Goal: Task Accomplishment & Management: Use online tool/utility

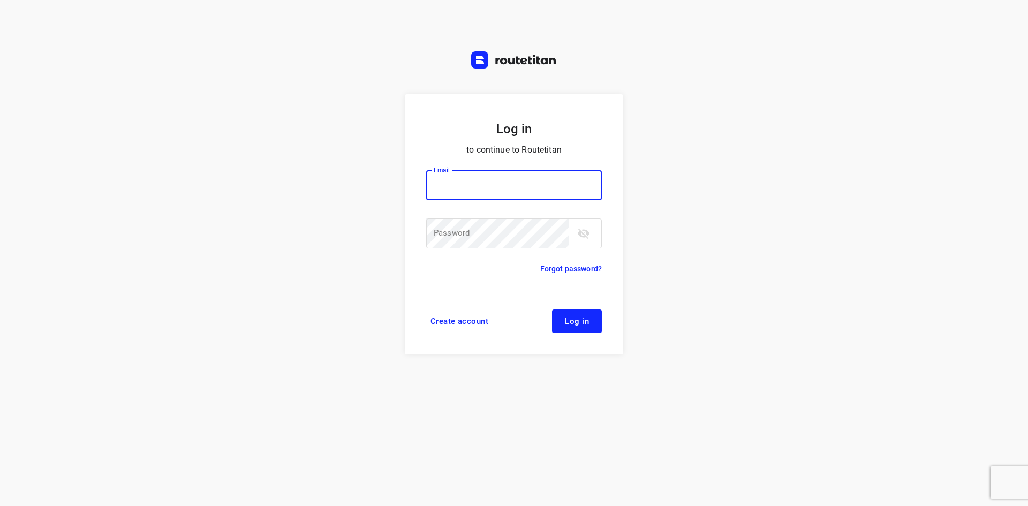
type input "[EMAIL_ADDRESS][DOMAIN_NAME]"
click at [594, 330] on button "Log in" at bounding box center [577, 321] width 50 height 24
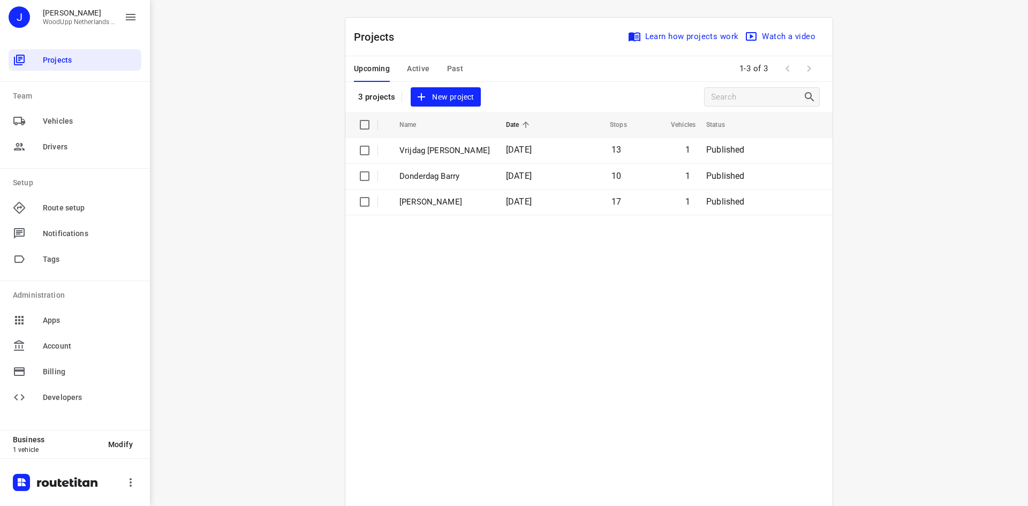
click at [268, 116] on div "i © 2025 Routetitan , © Stadia Maps , © OpenMapTiles © OpenStreetMap contributo…" at bounding box center [589, 253] width 878 height 506
click at [446, 92] on span "New project" at bounding box center [445, 96] width 57 height 13
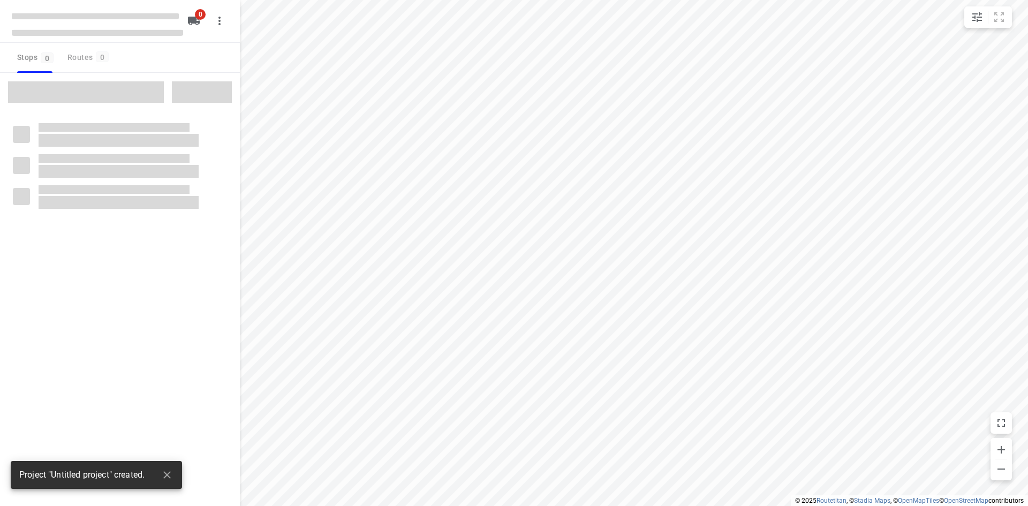
type input "distance"
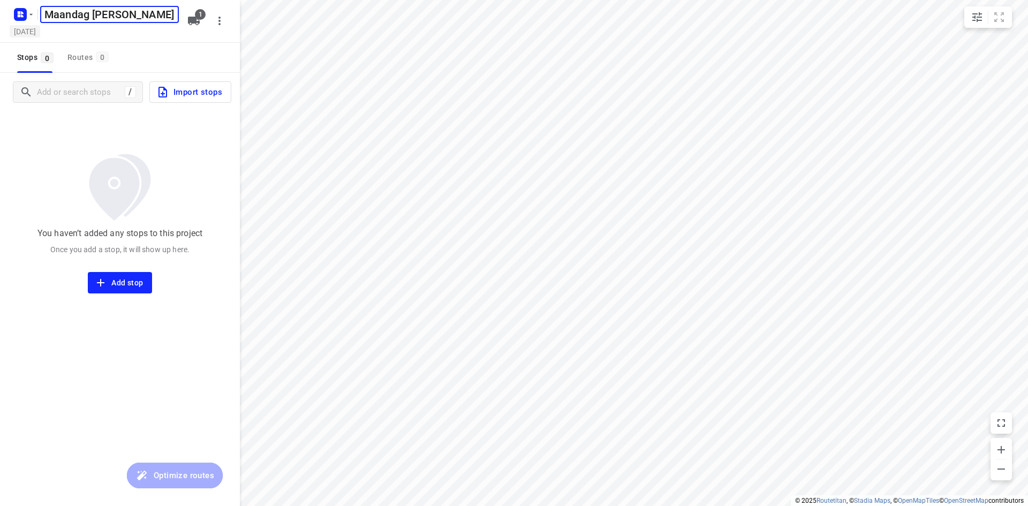
type input "Maandag Barry"
click at [40, 35] on h5 "Thursday, Sep 11" at bounding box center [25, 31] width 31 height 12
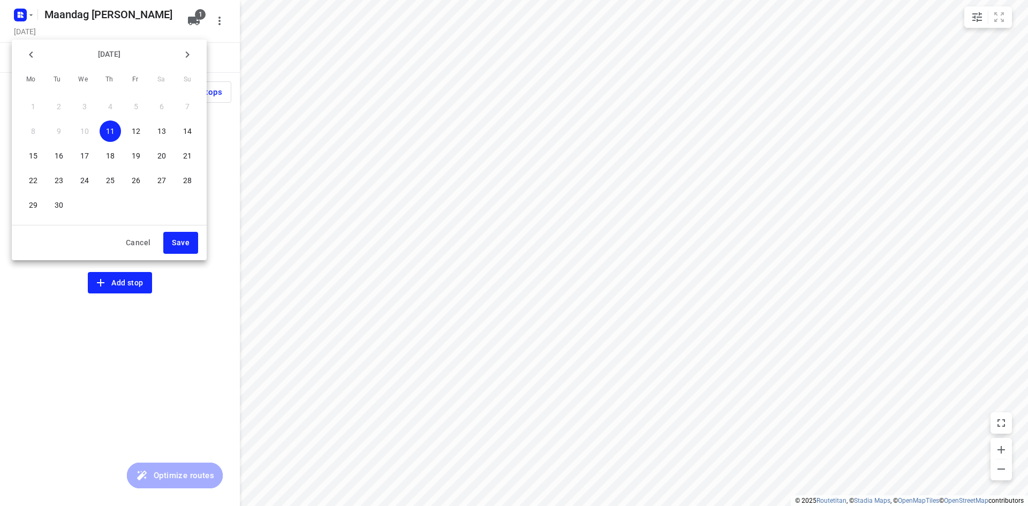
click at [32, 156] on p "15" at bounding box center [33, 155] width 9 height 11
click at [173, 250] on button "Save" at bounding box center [180, 243] width 35 height 22
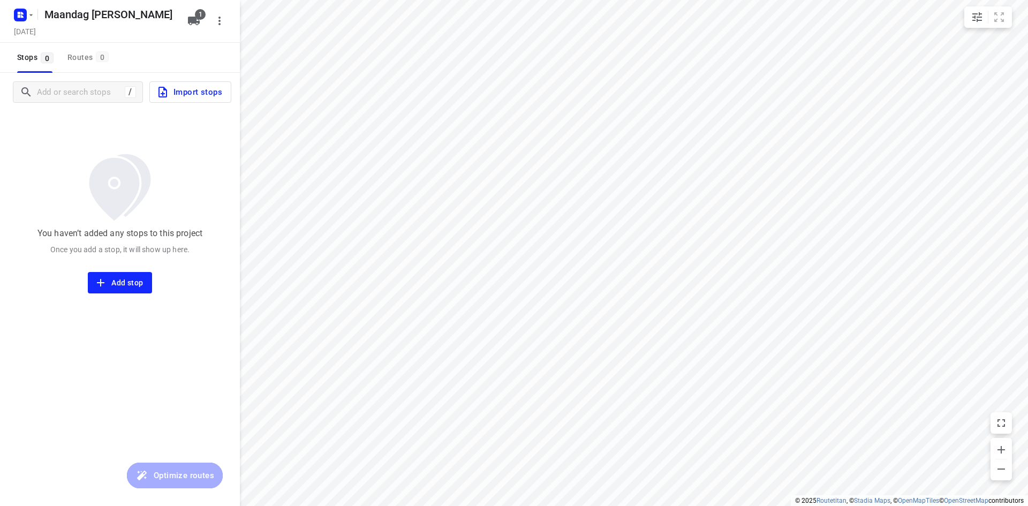
click at [110, 144] on div "You haven’t added any stops to this project Once you add a stop, it will show u…" at bounding box center [120, 202] width 240 height 182
click at [57, 116] on div "You haven’t added any stops to this project Once you add a stop, it will show u…" at bounding box center [120, 202] width 240 height 182
click at [62, 94] on input "Add or search stops" at bounding box center [133, 92] width 193 height 17
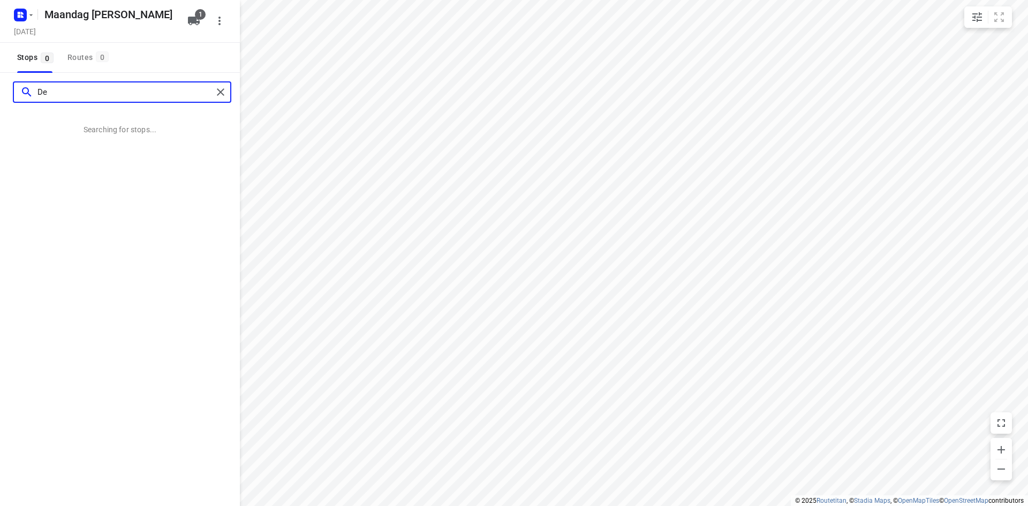
type input "D"
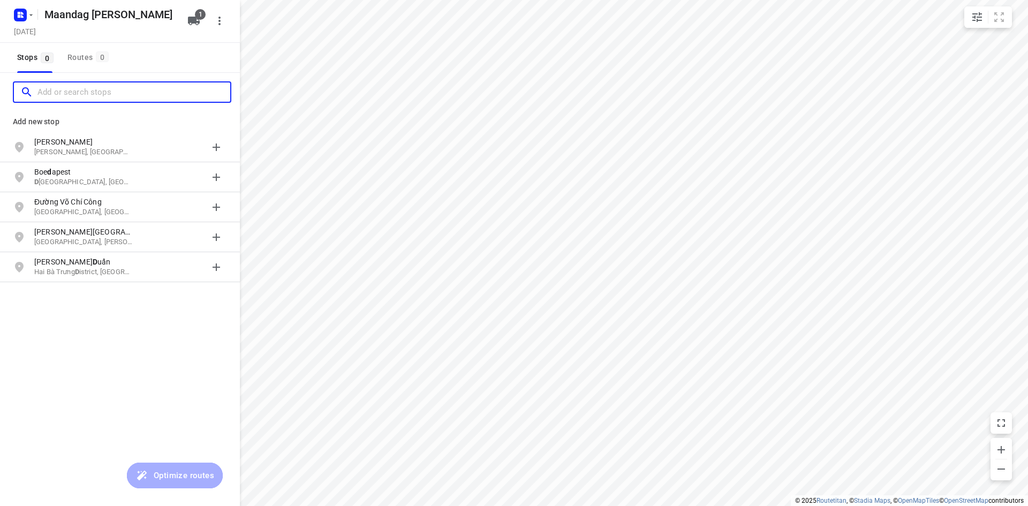
click at [54, 97] on input "Add or search stops" at bounding box center [133, 92] width 193 height 17
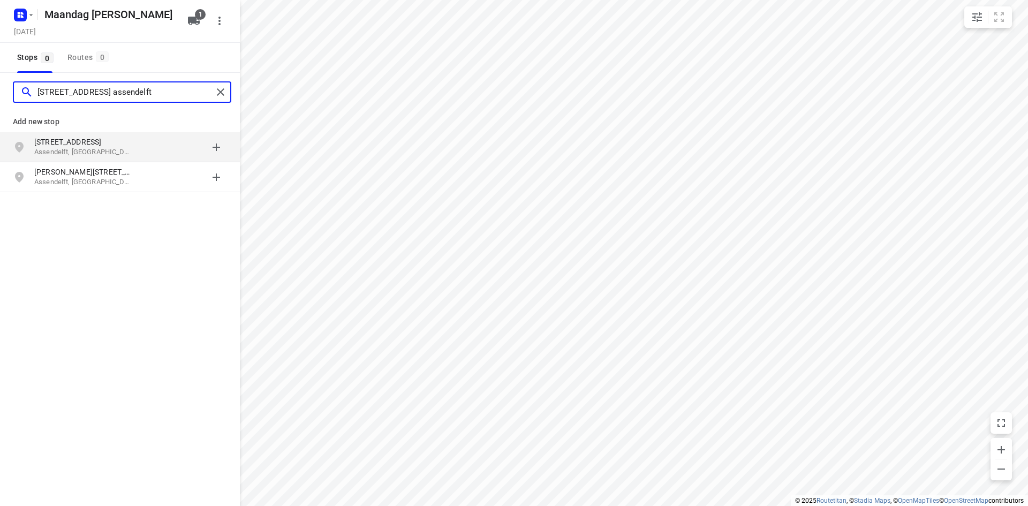
type input "industrieweg 7a assendelft"
click at [65, 146] on p "Industrieweg 7a" at bounding box center [83, 142] width 99 height 11
type input "kampenringweg 27 gouda"
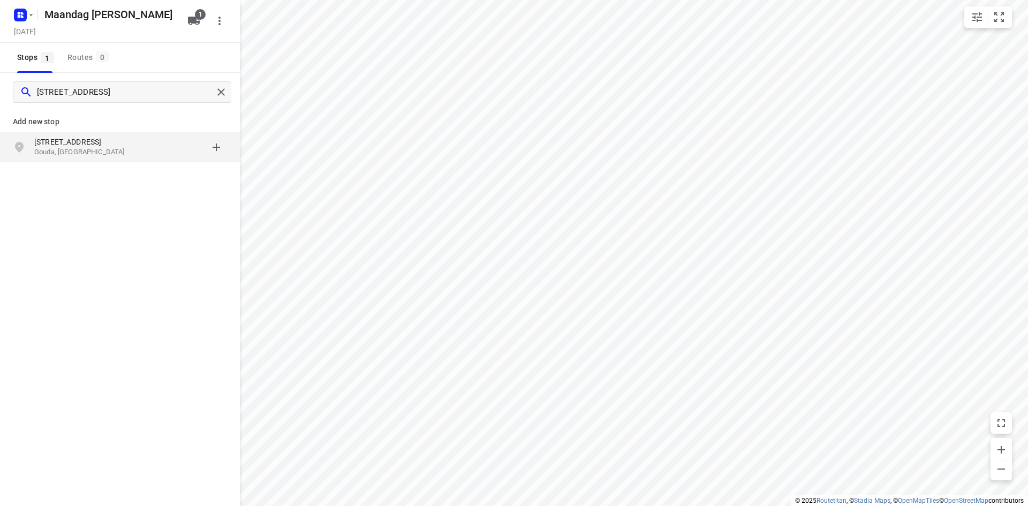
click at [68, 146] on p "Kampenringweg 27" at bounding box center [83, 142] width 99 height 11
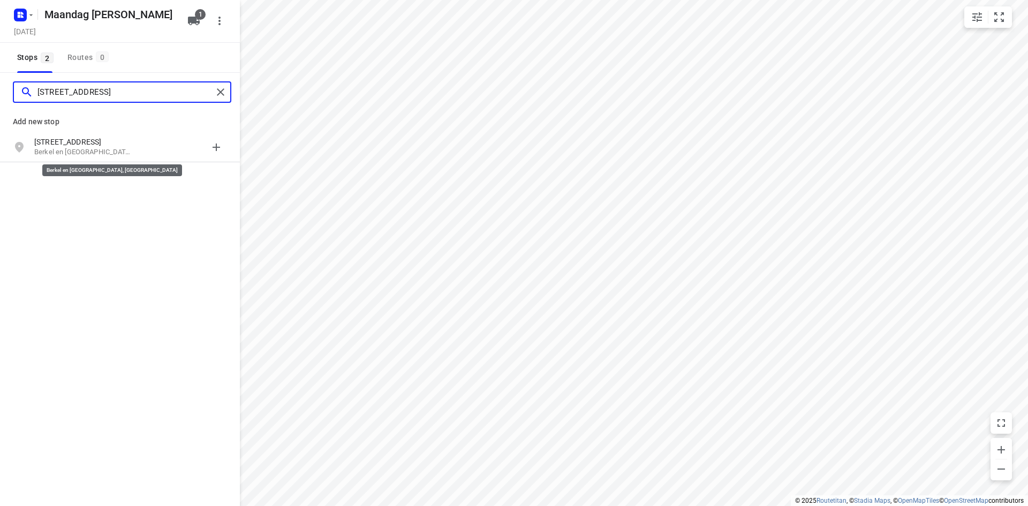
type input "zeppelinstraat 31 berkel"
click at [69, 147] on p "Berkel en Rodenrijs, Nederland" at bounding box center [83, 152] width 99 height 10
type input "samsonlaan 19 alphen"
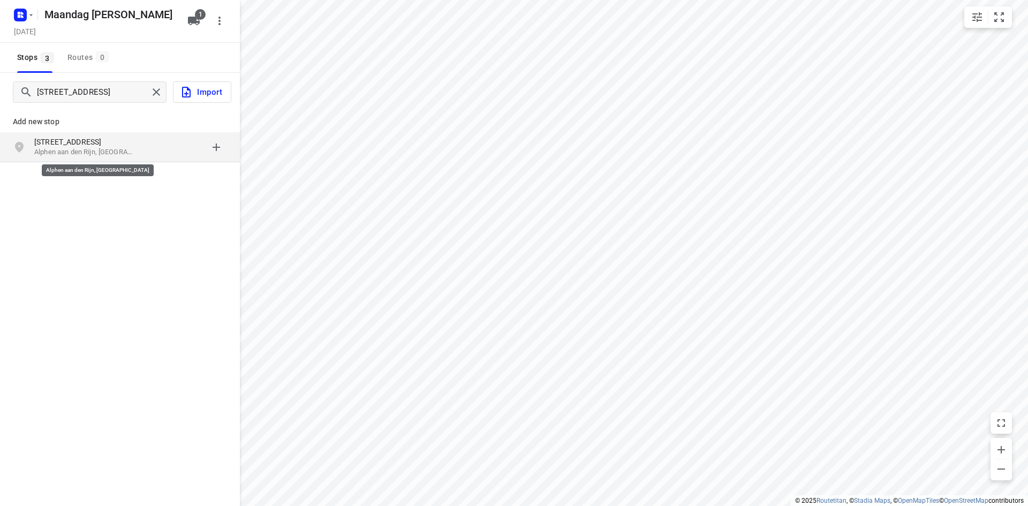
click at [78, 152] on p "Alphen aan den Rijn, Nederland" at bounding box center [83, 152] width 99 height 10
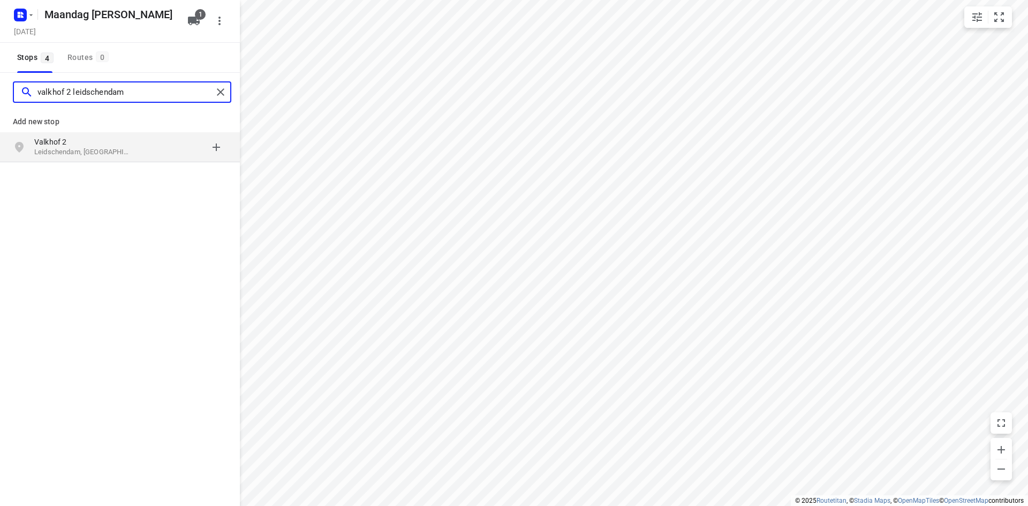
type input "valkhof 2 leidschendam"
click at [85, 148] on p "Leidschendam, Nederland" at bounding box center [83, 152] width 99 height 10
type input "de carpentierstraat 129 b den haag"
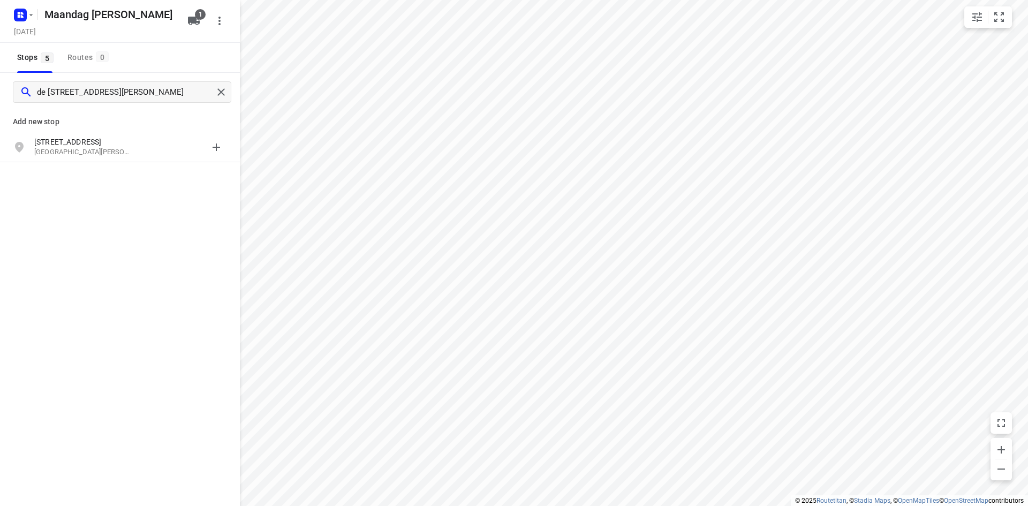
click at [85, 149] on p "Den Haag, Nederland" at bounding box center [83, 152] width 99 height 10
type input "berliozstraat 14 nieuwegein"
click at [95, 153] on p "Nieuwegein, Nederland" at bounding box center [83, 152] width 99 height 10
type input "pascalstraat 14-20 barneveld"
click at [95, 153] on p "Barneveld, Nederland" at bounding box center [83, 152] width 99 height 10
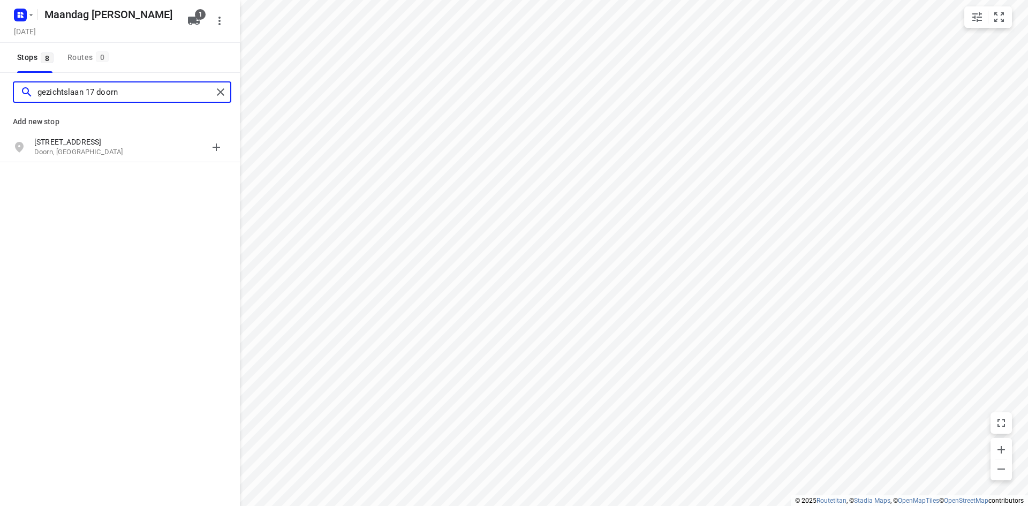
type input "gezichtslaan 17 doorn"
click at [95, 153] on p "Doorn, Nederland" at bounding box center [83, 152] width 99 height 10
type input "de beek 17 hoevelaken"
click at [95, 153] on p "Hoevelaken, Nederland" at bounding box center [83, 152] width 99 height 10
type input "wolkammerweg 11 westbroek"
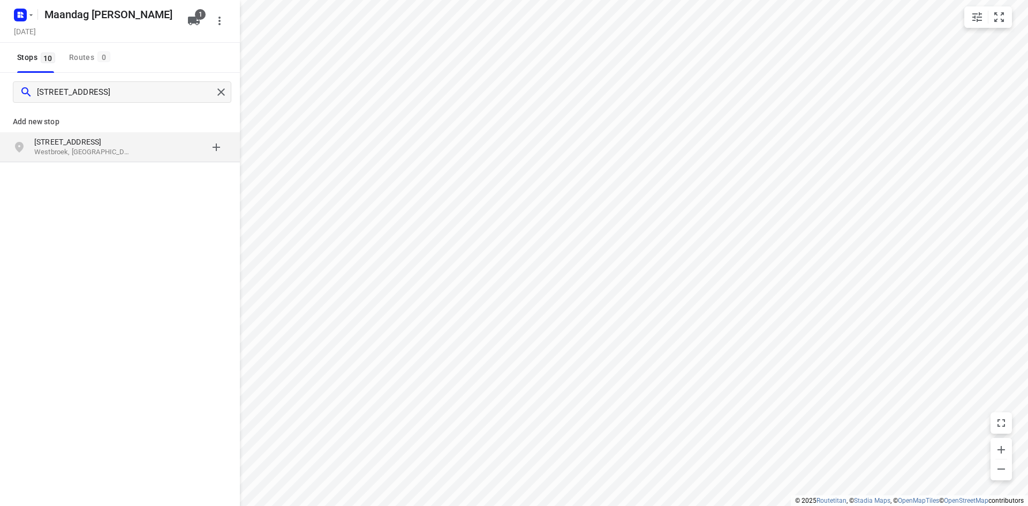
click at [83, 158] on div "Wolkammerweg 11 Westbroek, Nederland" at bounding box center [120, 147] width 240 height 30
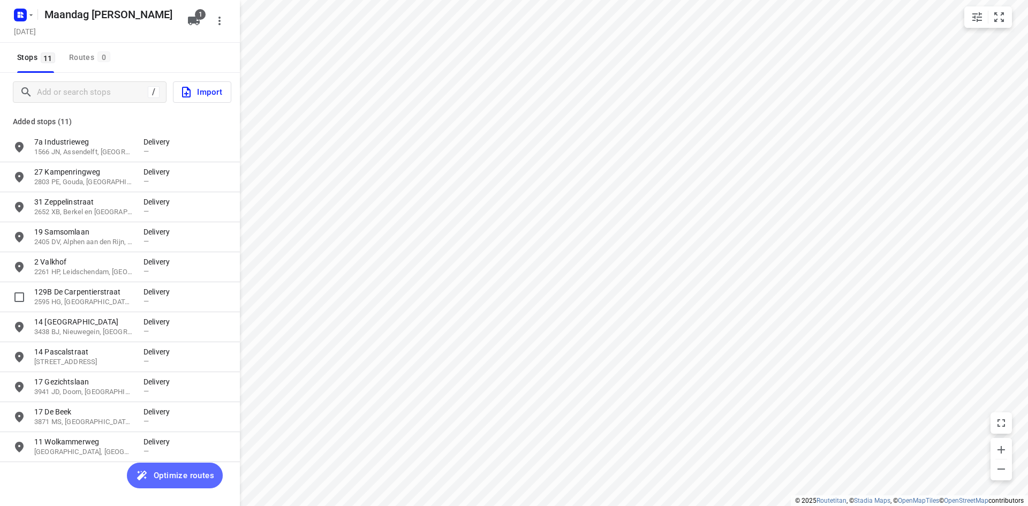
click at [175, 478] on span "Optimize routes" at bounding box center [184, 476] width 61 height 14
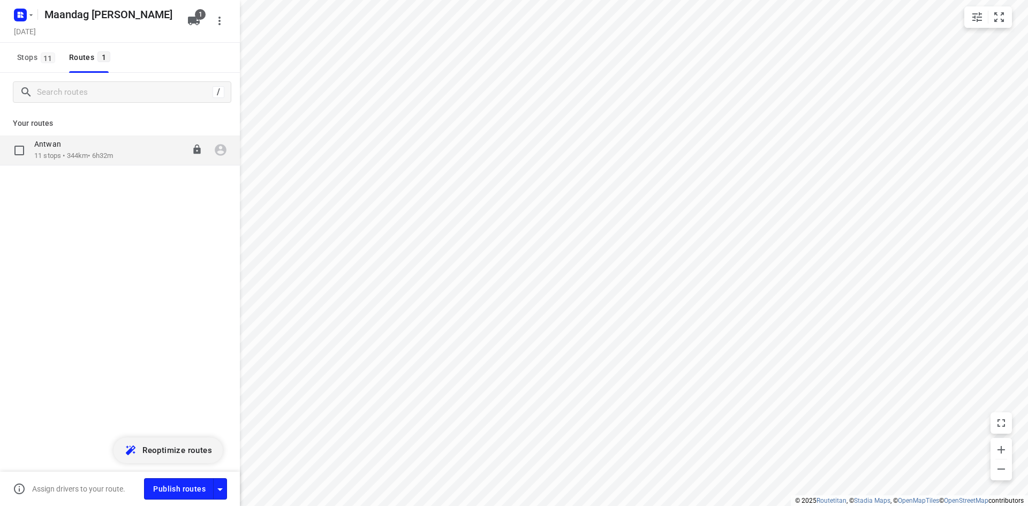
click at [79, 156] on p "11 stops • 344km • 6h32m" at bounding box center [73, 156] width 79 height 10
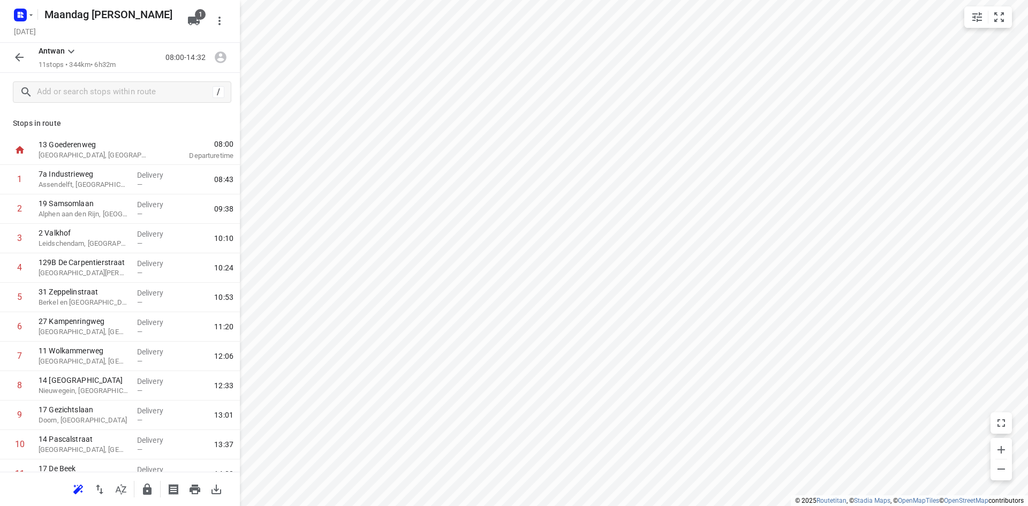
click at [19, 57] on icon "button" at bounding box center [19, 57] width 9 height 9
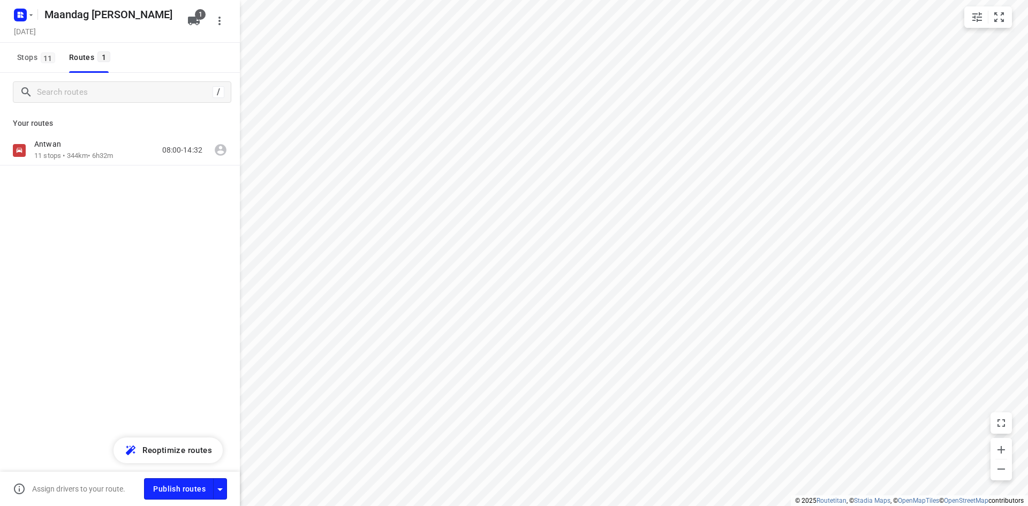
click at [138, 34] on div "Monday, Sep 15" at bounding box center [97, 32] width 171 height 14
click at [54, 153] on p "11 stops • 344km • 6h32m" at bounding box center [73, 156] width 79 height 10
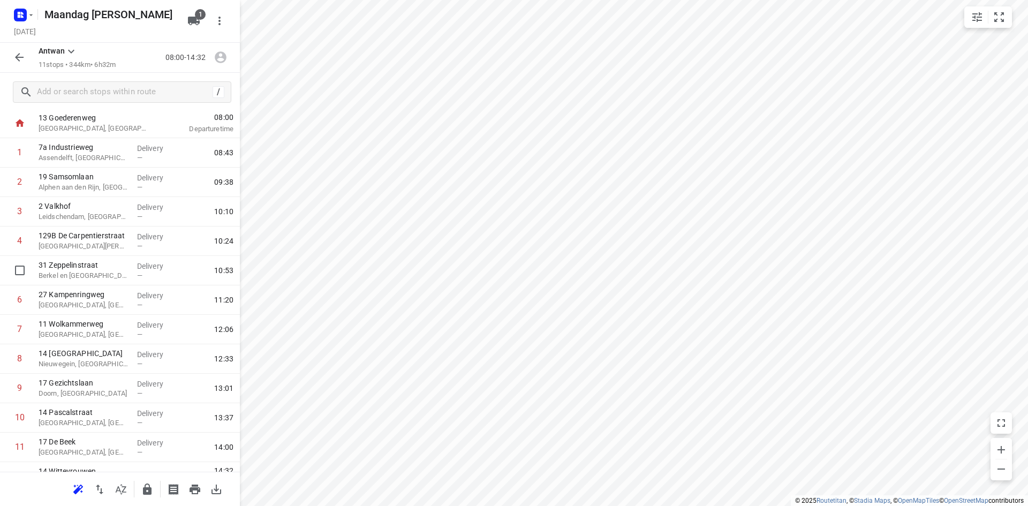
scroll to position [47, 0]
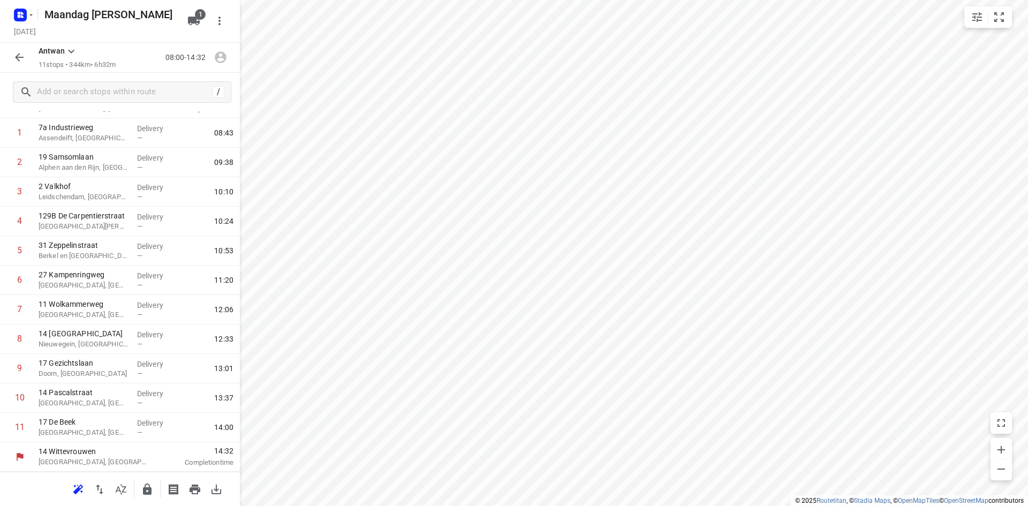
click at [14, 58] on icon "button" at bounding box center [19, 57] width 13 height 13
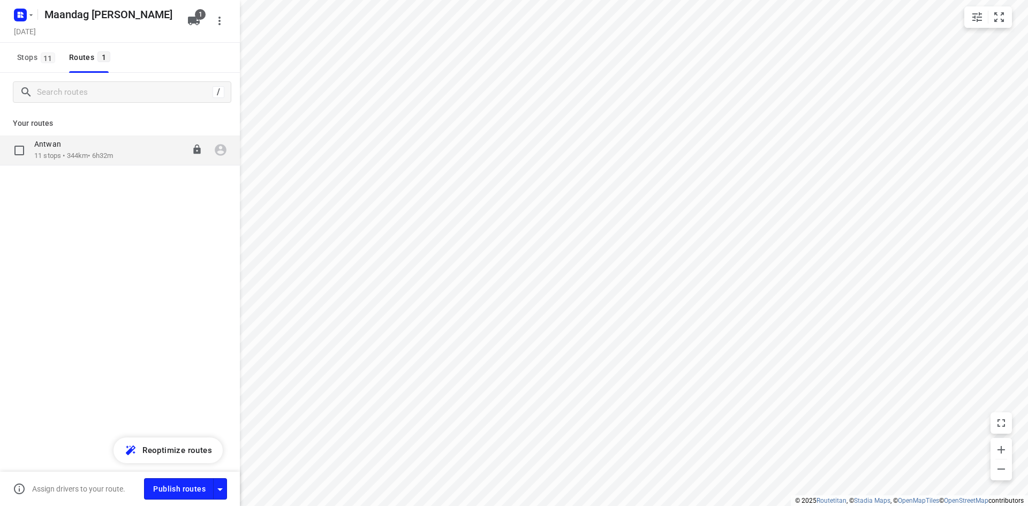
click at [98, 164] on div "Antwan 11 stops • 344km • 6h32m 08:00-14:32" at bounding box center [120, 150] width 240 height 30
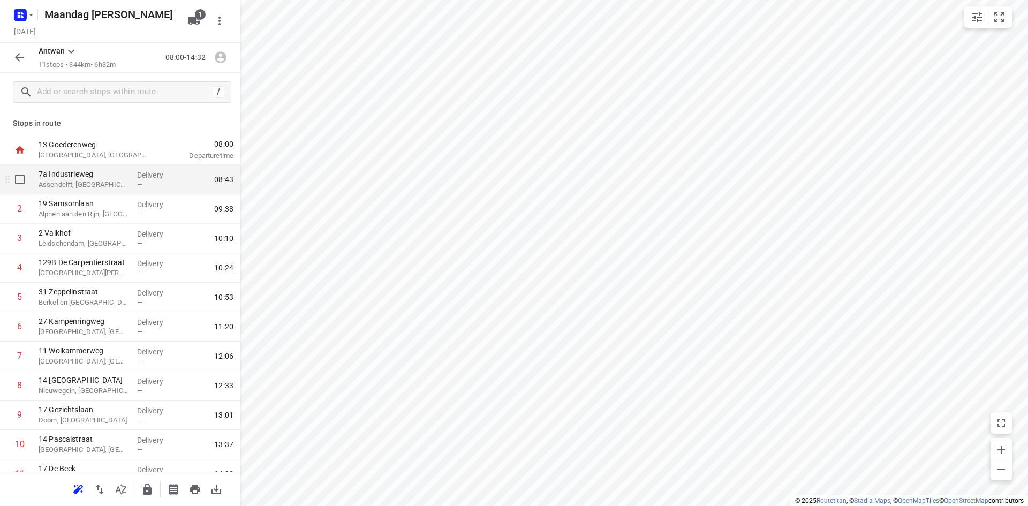
click at [133, 183] on div "Delivery —" at bounding box center [157, 179] width 48 height 29
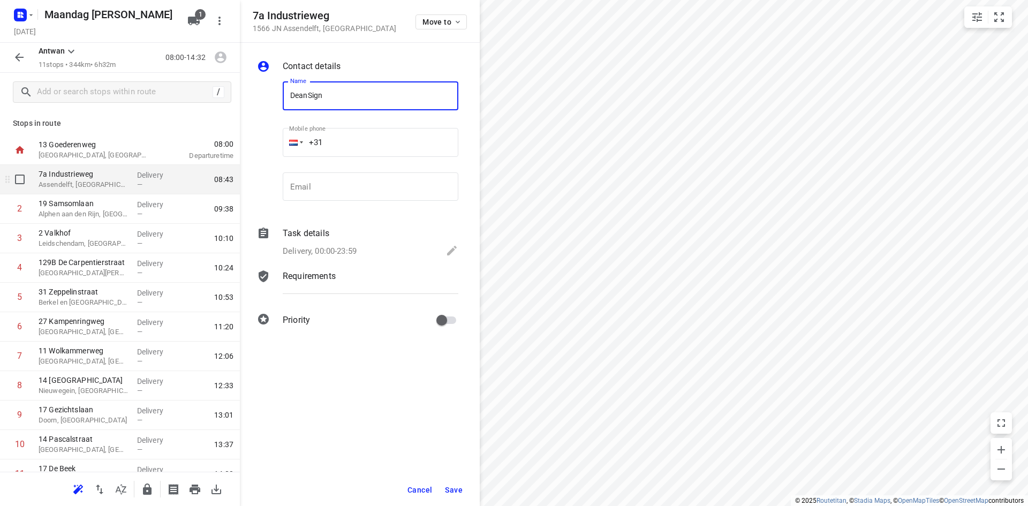
type input "DeanSign"
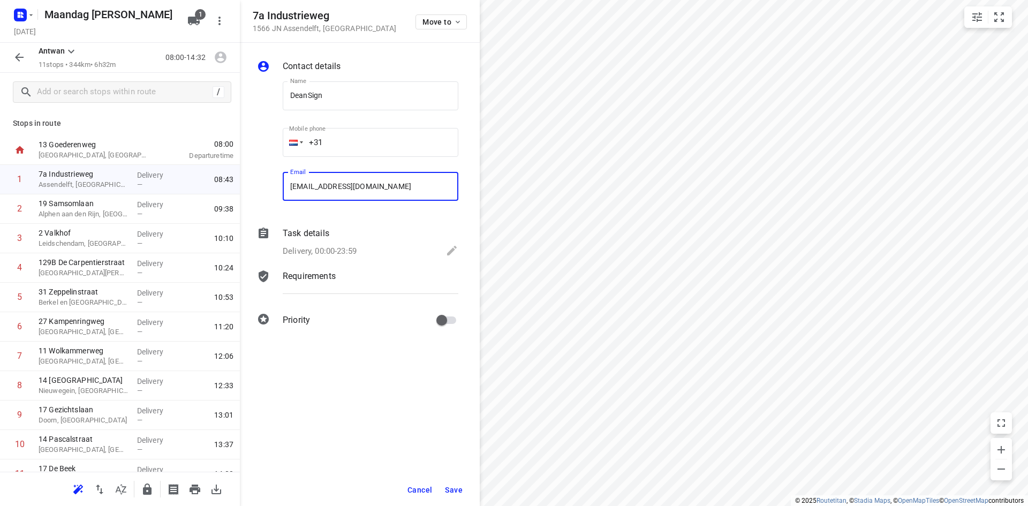
type input "contact@haardcenter.nl"
click at [459, 494] on span "Save" at bounding box center [454, 490] width 18 height 9
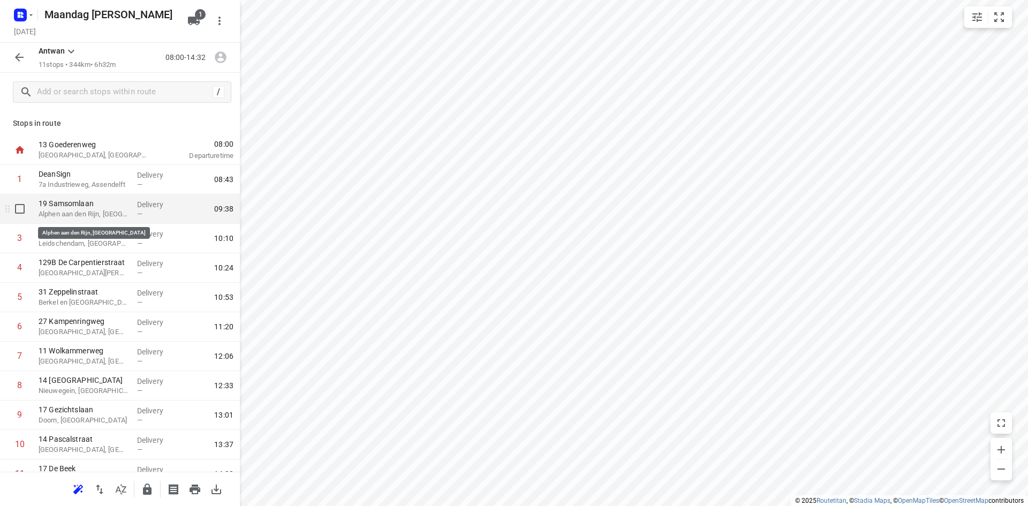
click at [98, 212] on p "Alphen aan den Rijn, Netherlands" at bounding box center [84, 214] width 90 height 11
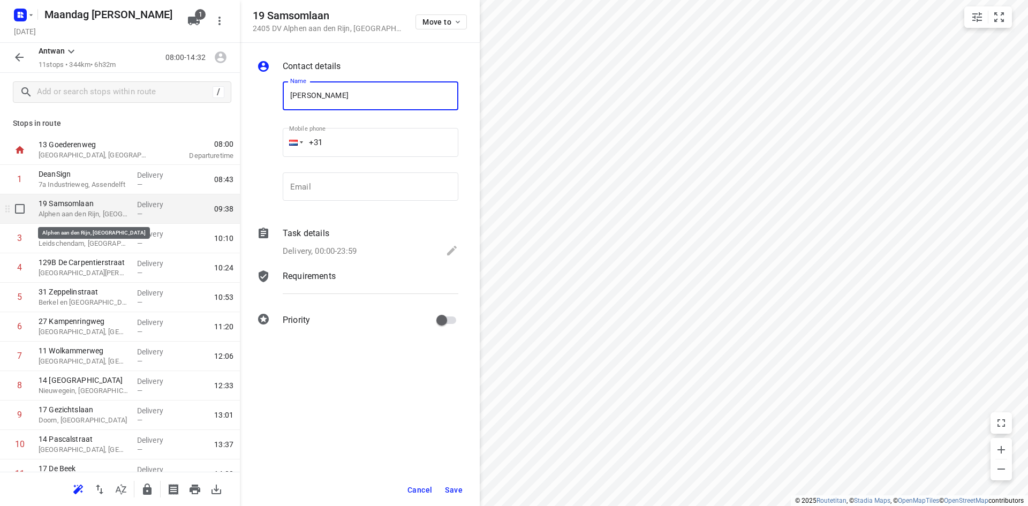
type input "Erik de Vrijer"
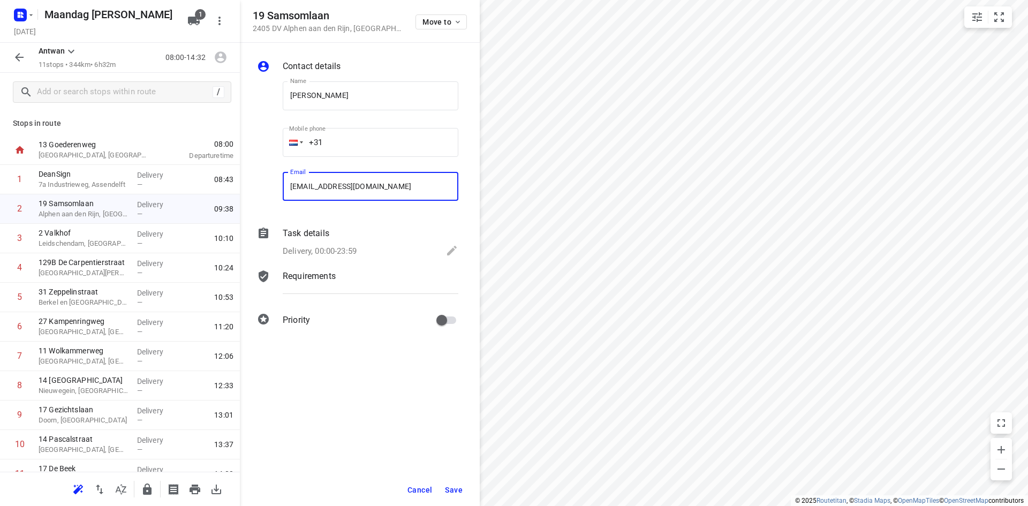
type input "erikdevrijer@ziggo.nl"
click at [456, 487] on span "Save" at bounding box center [454, 490] width 18 height 9
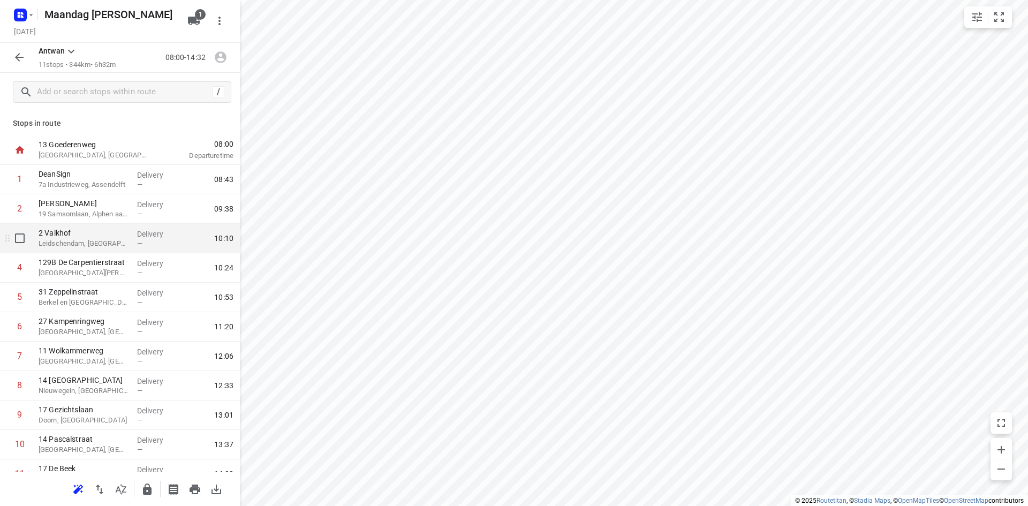
click at [107, 251] on div "2 Valkhof Leidschendam, Netherlands" at bounding box center [83, 238] width 99 height 29
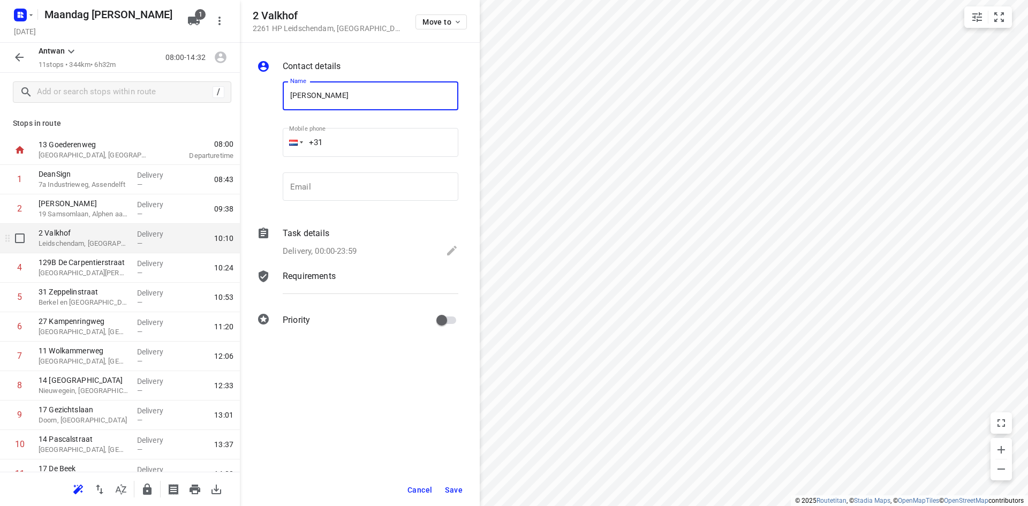
type input "Mariane Pickart"
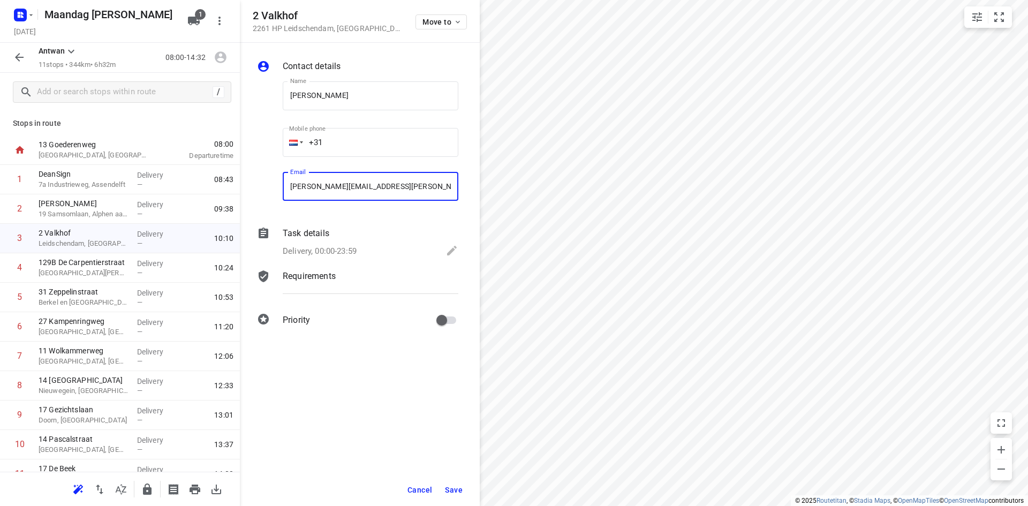
type input "pickart.mariane@gmail.com"
click at [454, 486] on span "Save" at bounding box center [454, 490] width 18 height 9
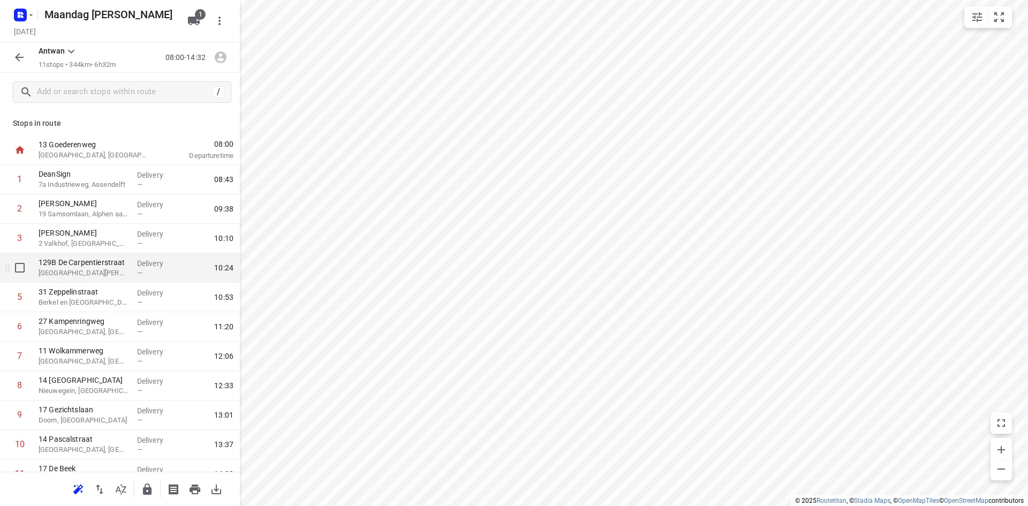
click at [93, 274] on p "Den Haag, Netherlands" at bounding box center [84, 273] width 90 height 11
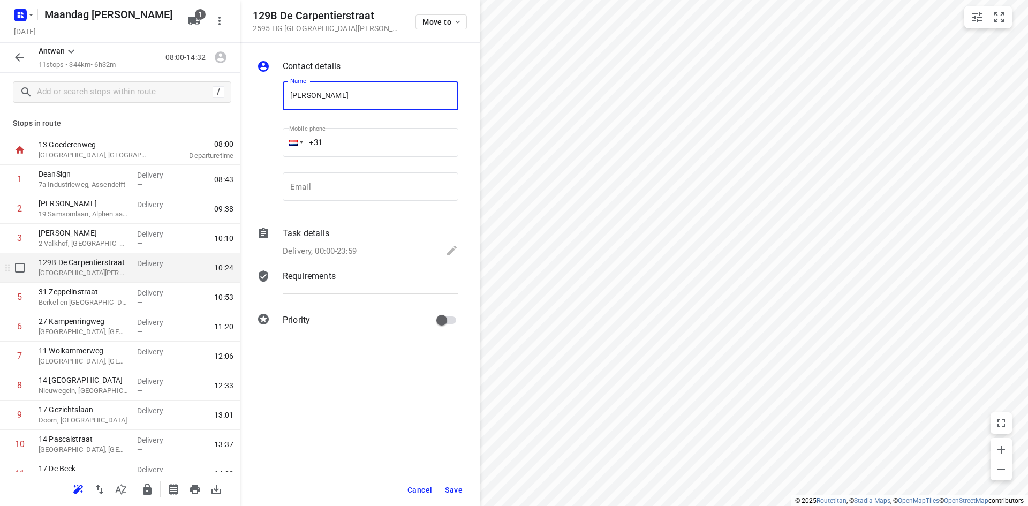
type input "Jorn Staal"
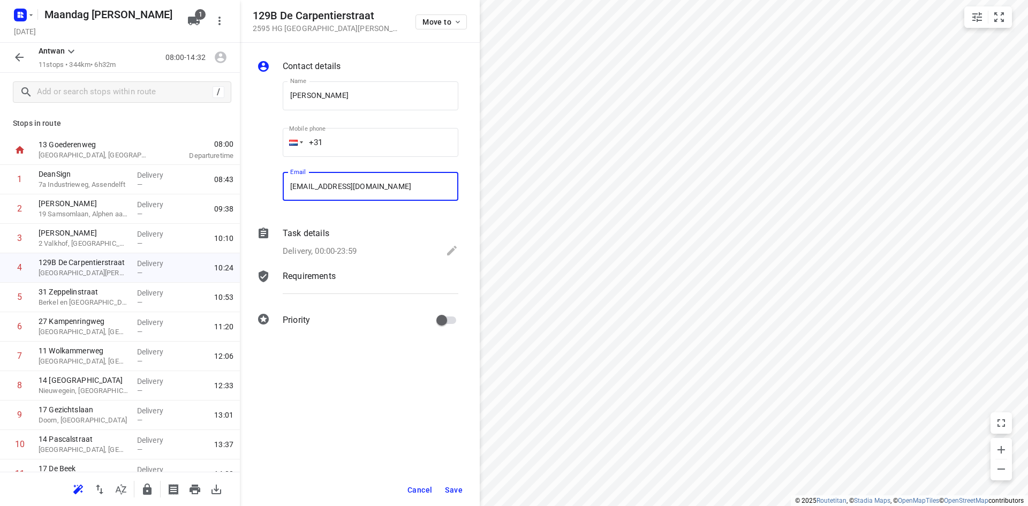
type input "jorningmarstaal@gmail.com"
click at [461, 486] on span "Save" at bounding box center [454, 490] width 18 height 9
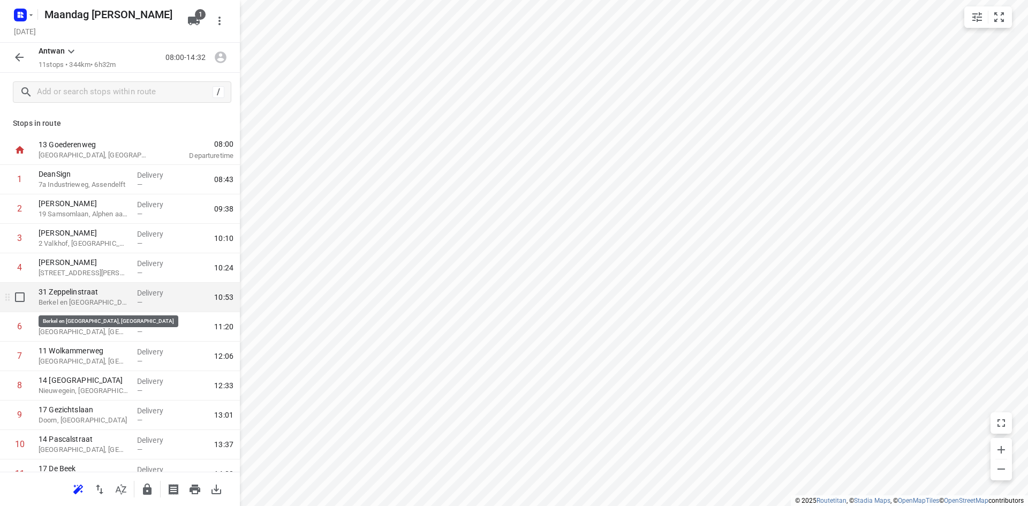
click at [114, 298] on p "Berkel en Rodenrijs, Netherlands" at bounding box center [84, 302] width 90 height 11
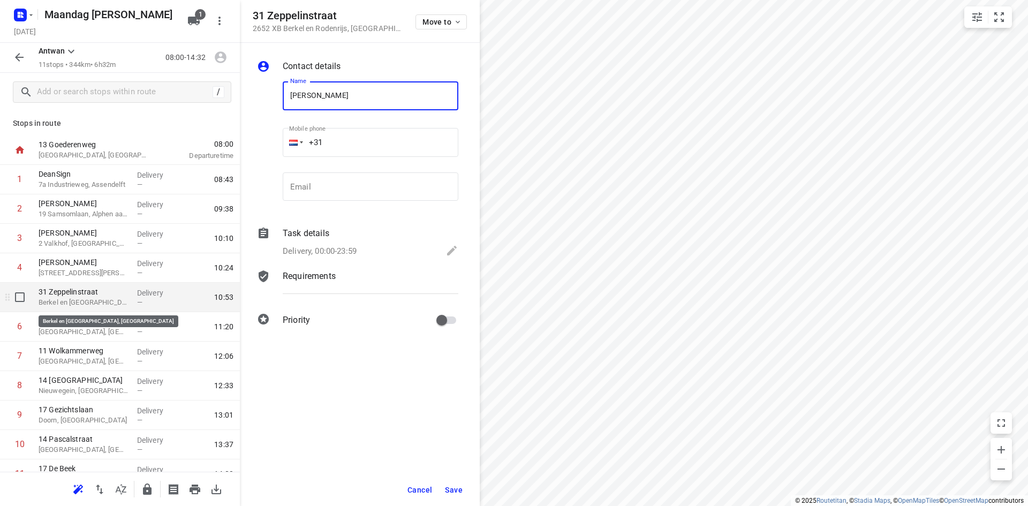
type input "Dennis Suurland"
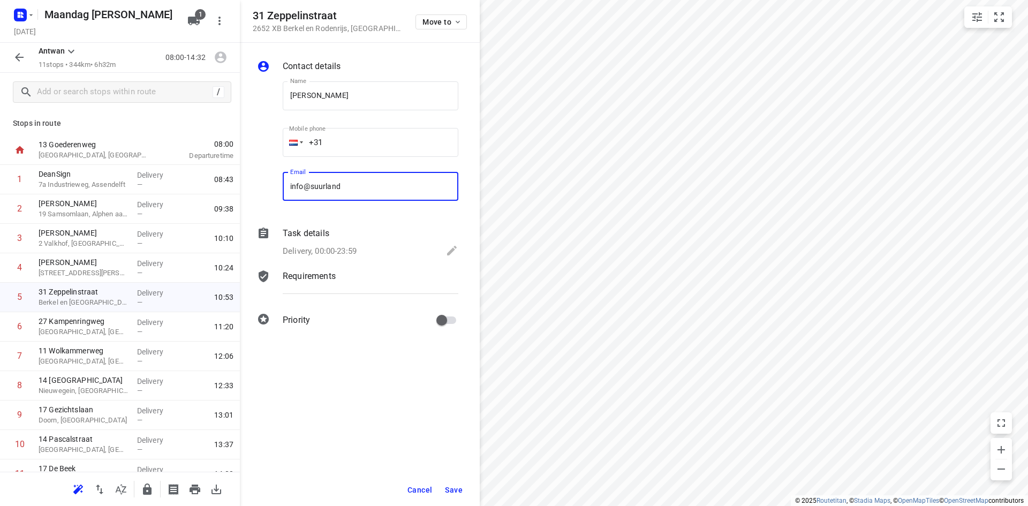
type input "info@suurlandprojectbouw.nl"
click at [458, 489] on span "Save" at bounding box center [454, 490] width 18 height 9
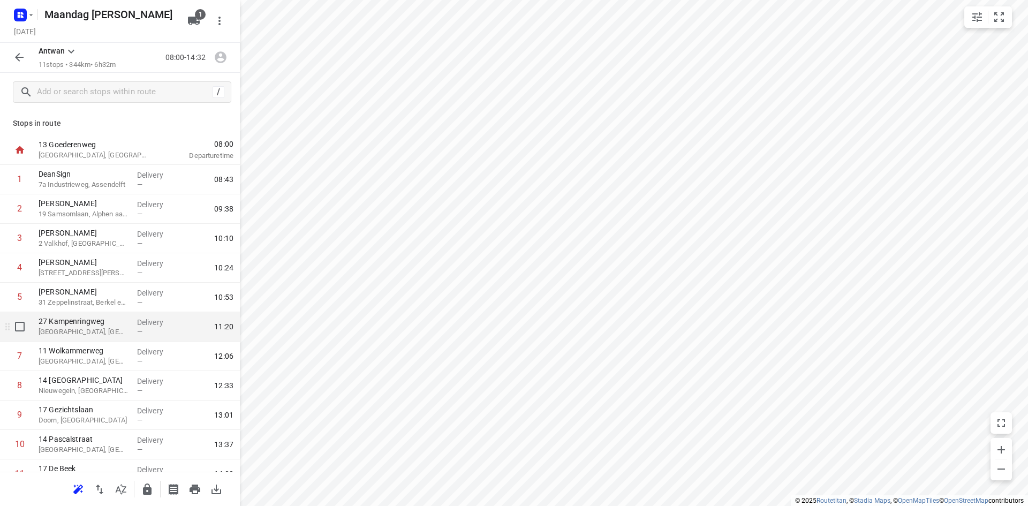
click at [99, 339] on div "27 Kampenringweg Gouda, Netherlands" at bounding box center [83, 326] width 99 height 29
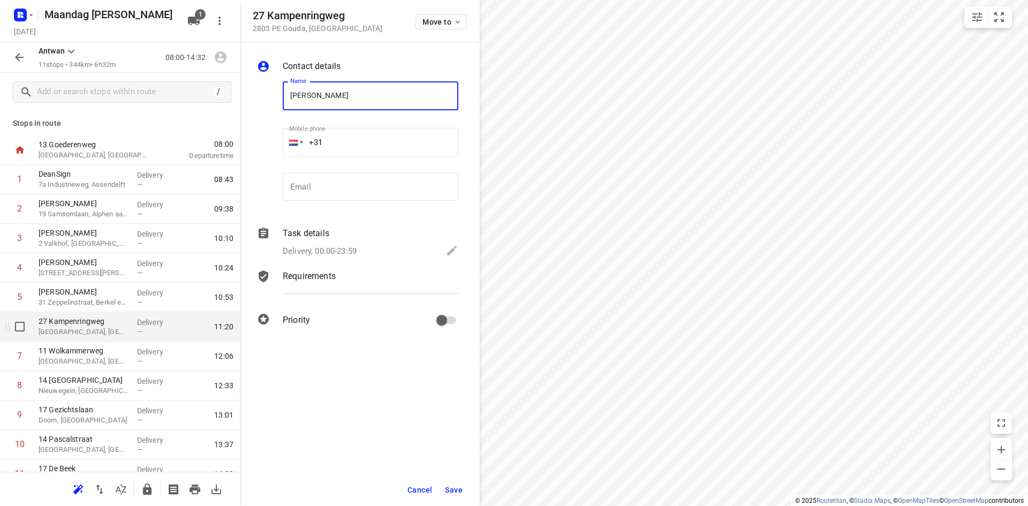
type input "Kok Schoonmaak"
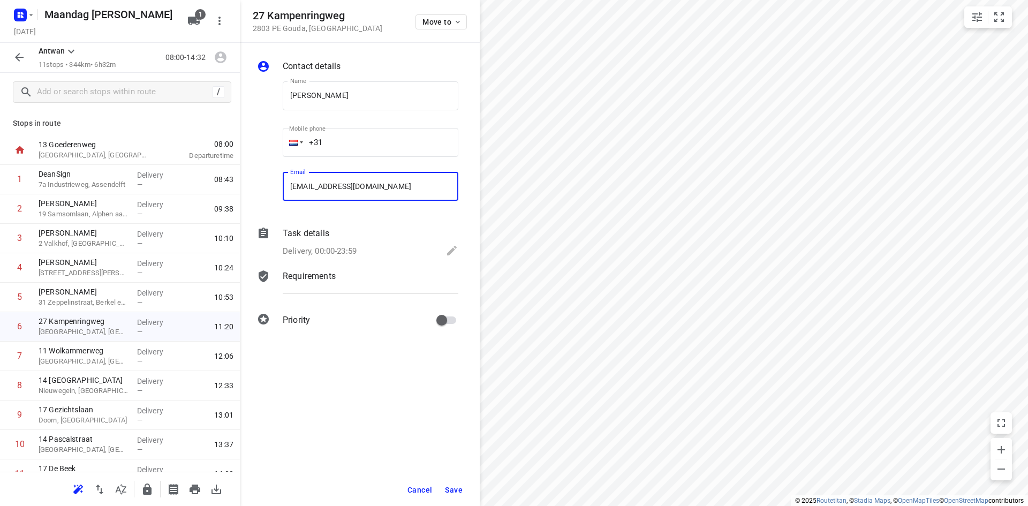
type input "hd@dekkeridee.nl"
click at [449, 486] on span "Save" at bounding box center [454, 490] width 18 height 9
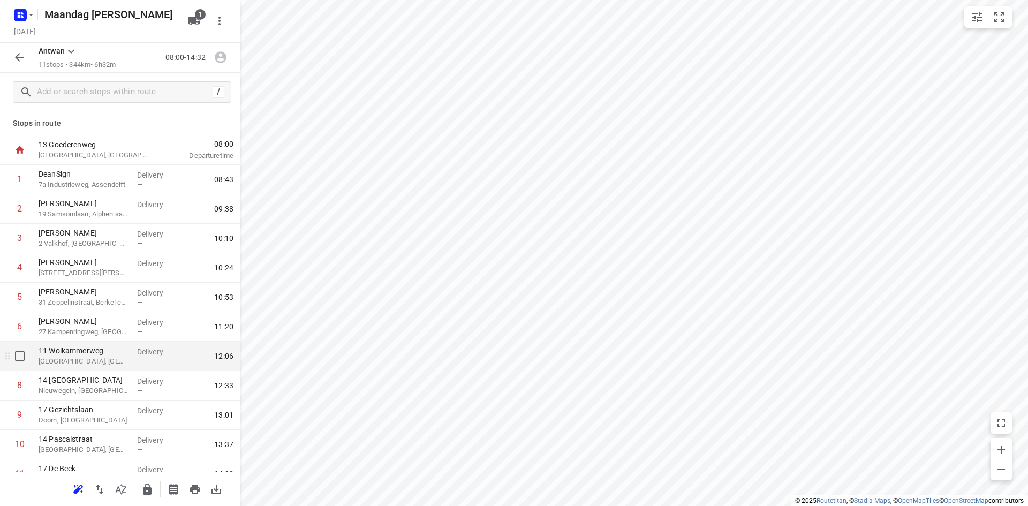
click at [104, 366] on p "Westbroek, Netherlands" at bounding box center [84, 361] width 90 height 11
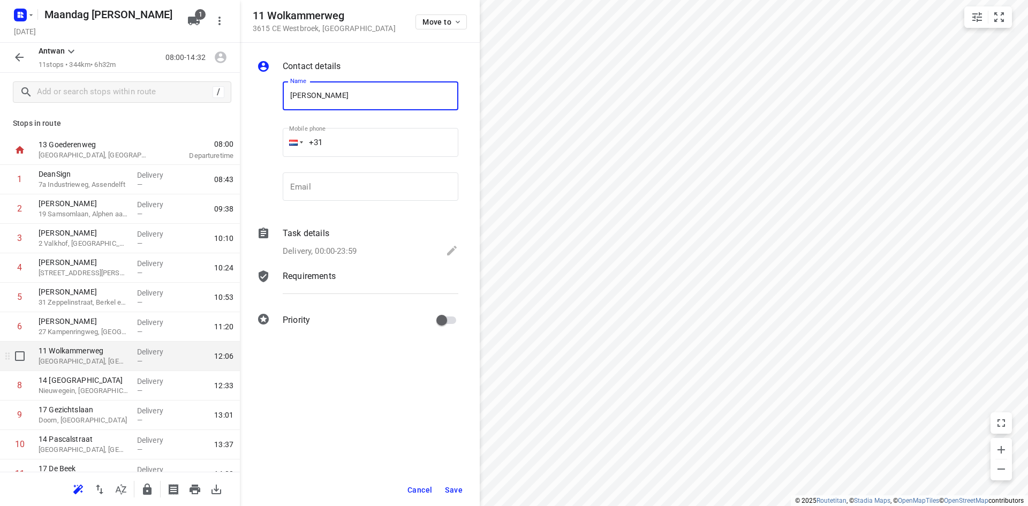
type input "Evelien van der Lee"
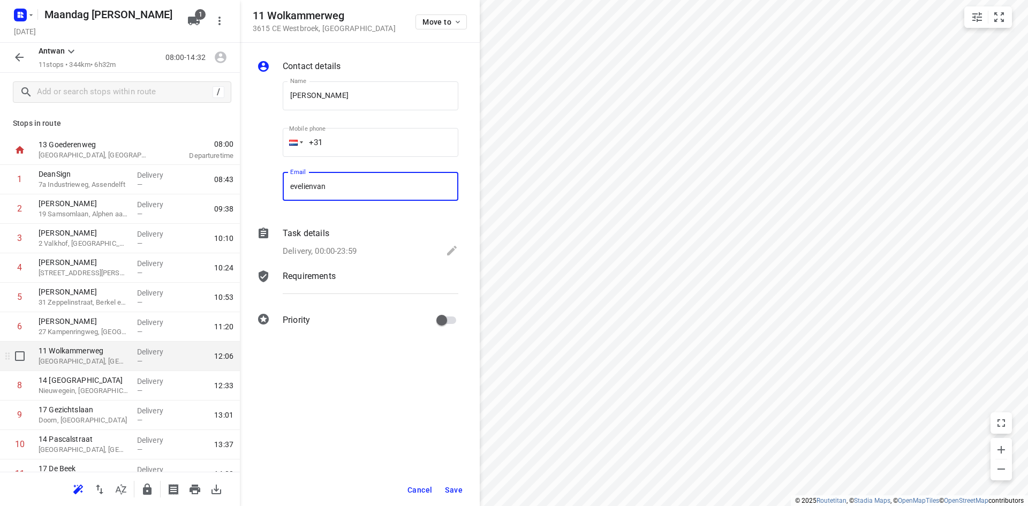
type input "evelienvanderlee@gmail.com"
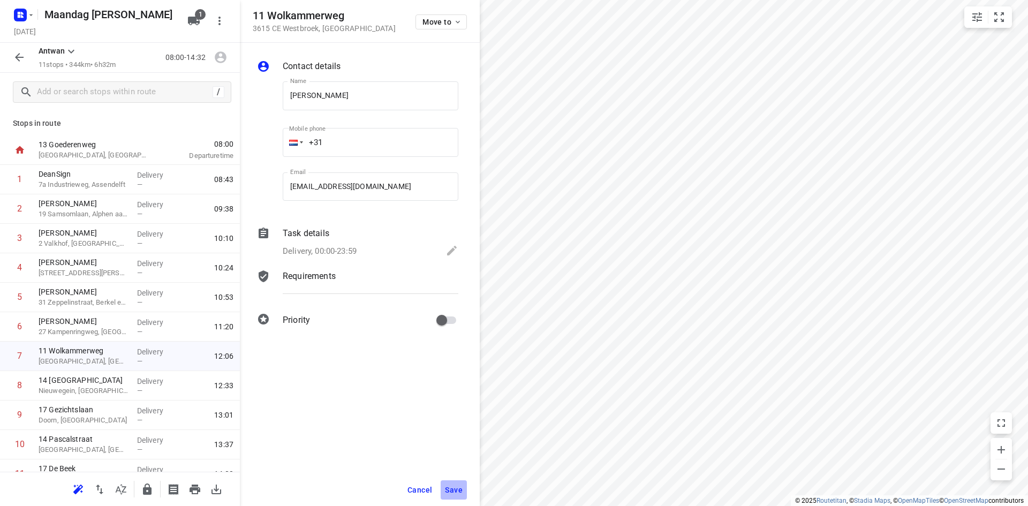
click at [460, 482] on button "Save" at bounding box center [454, 489] width 26 height 19
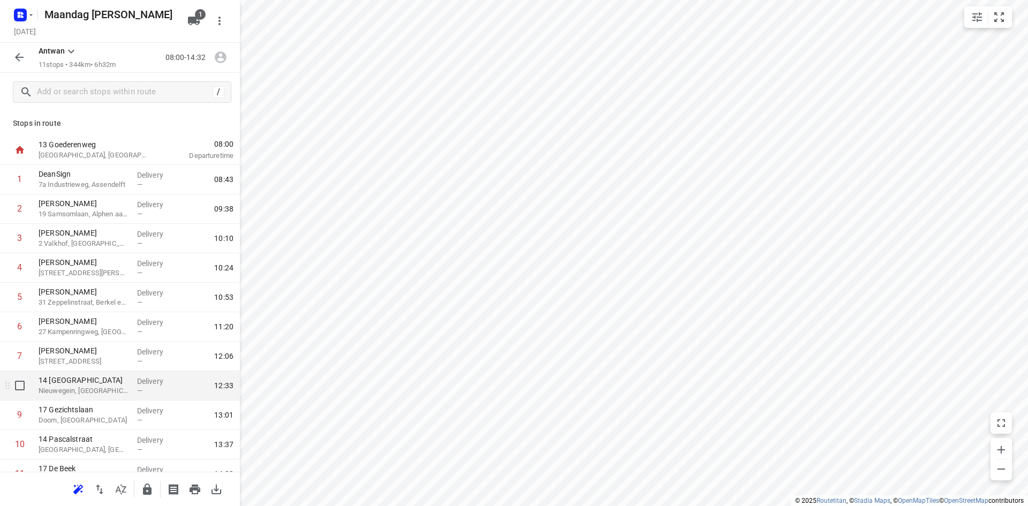
click at [94, 386] on p "Nieuwegein, Netherlands" at bounding box center [84, 391] width 90 height 11
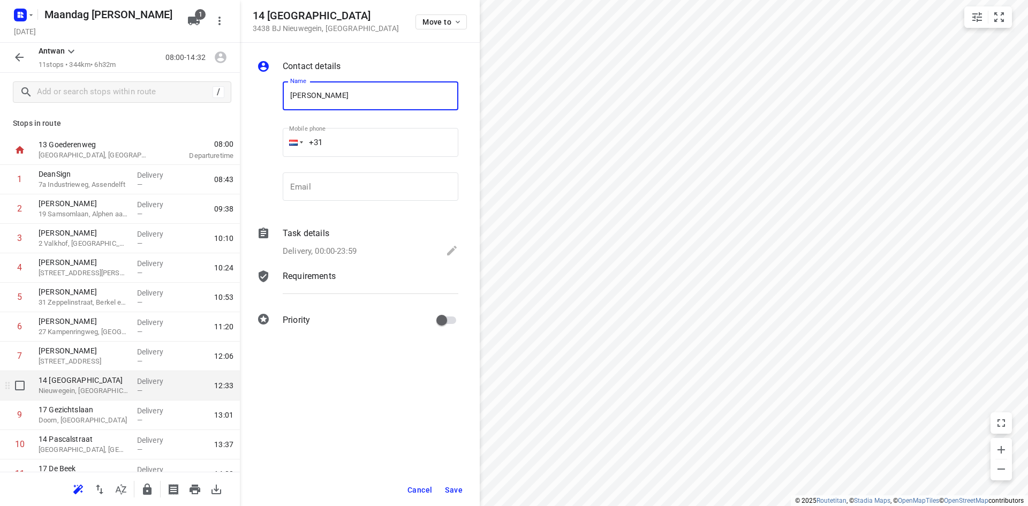
type input "Sven Sloof"
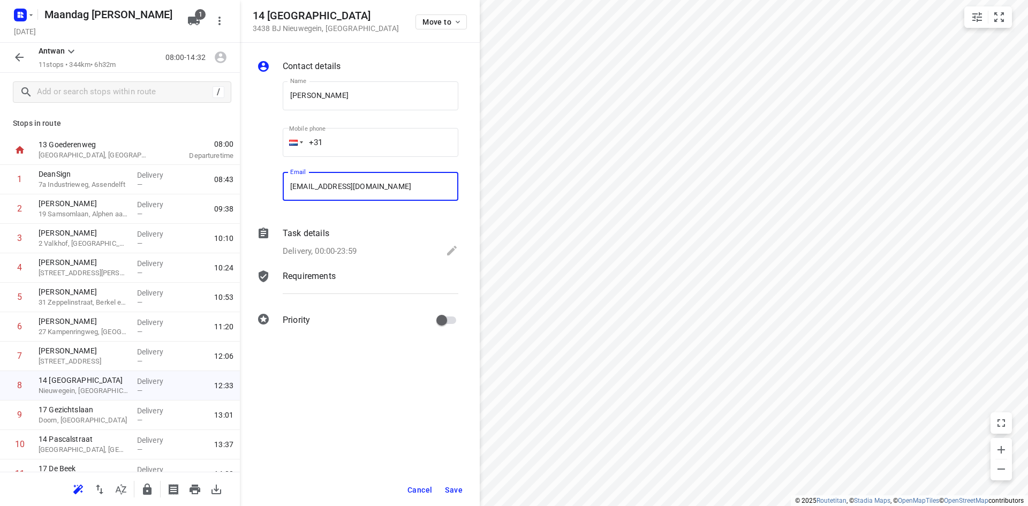
type input "svensloof95@gmail.com"
click at [462, 487] on span "Save" at bounding box center [454, 490] width 18 height 9
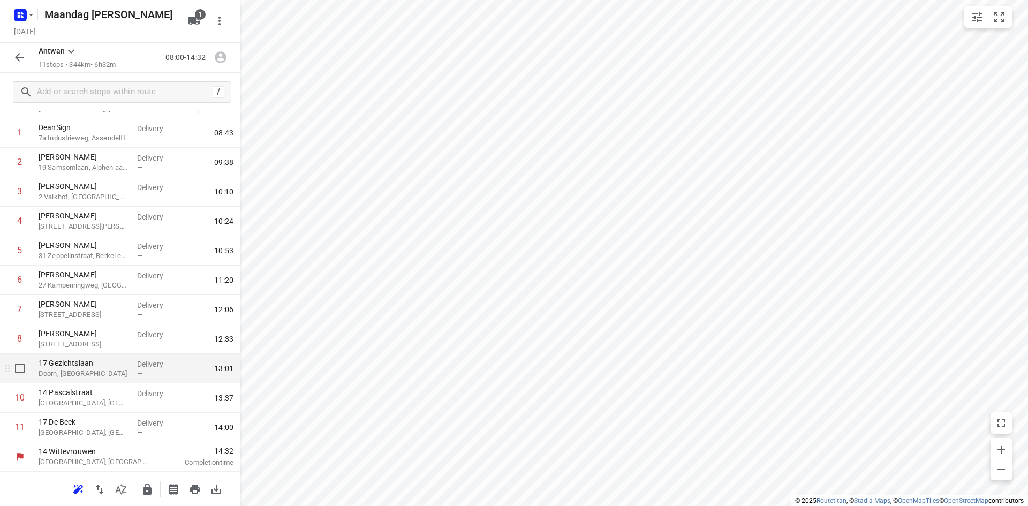
click at [90, 377] on p "Doorn, Netherlands" at bounding box center [84, 373] width 90 height 11
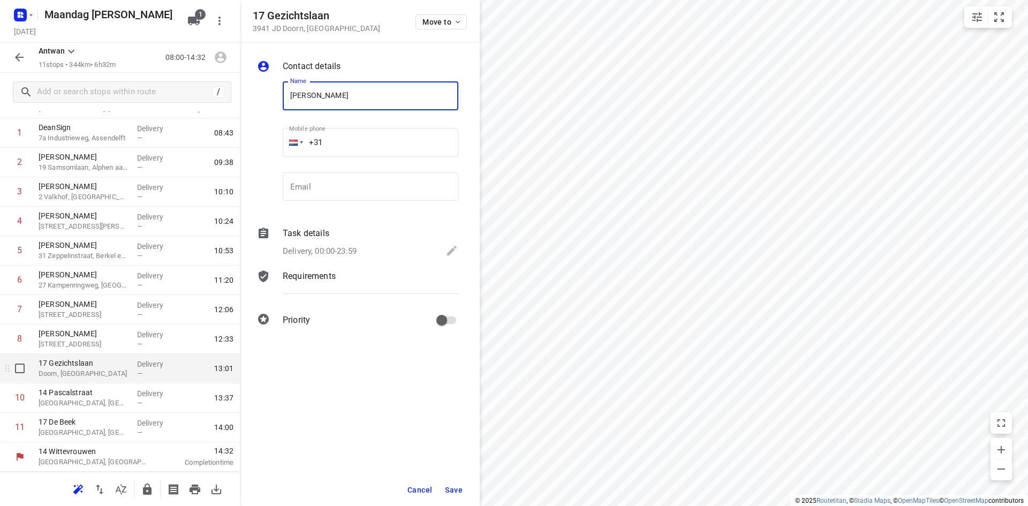
type input "Esther Gorlee"
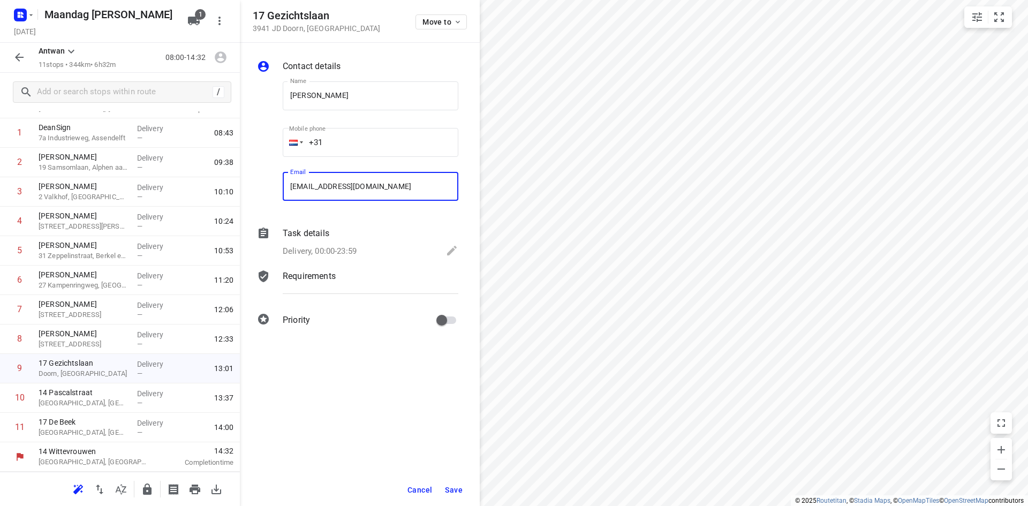
type input "info@esthergorlee.nl"
click at [445, 489] on button "Save" at bounding box center [454, 489] width 26 height 19
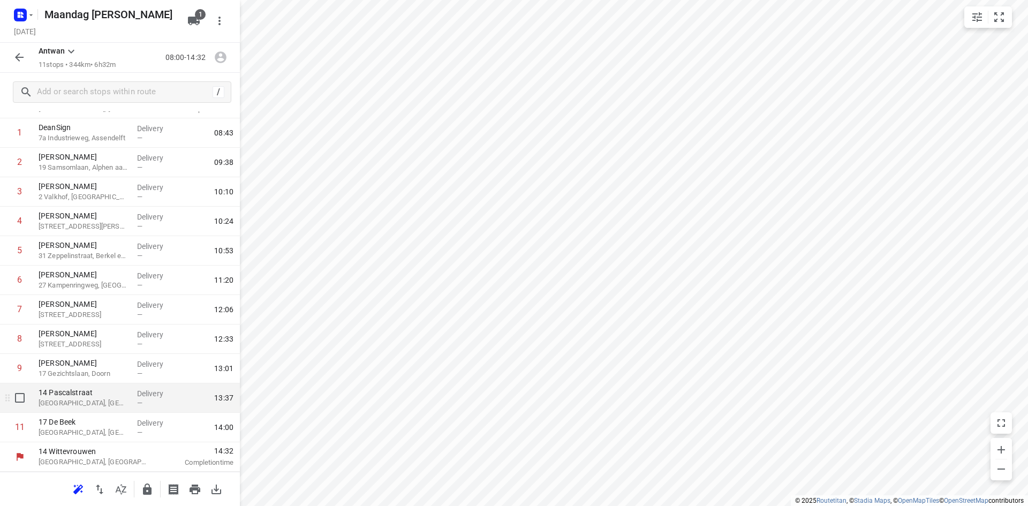
click at [91, 404] on p "Barneveld, Netherlands" at bounding box center [84, 403] width 90 height 11
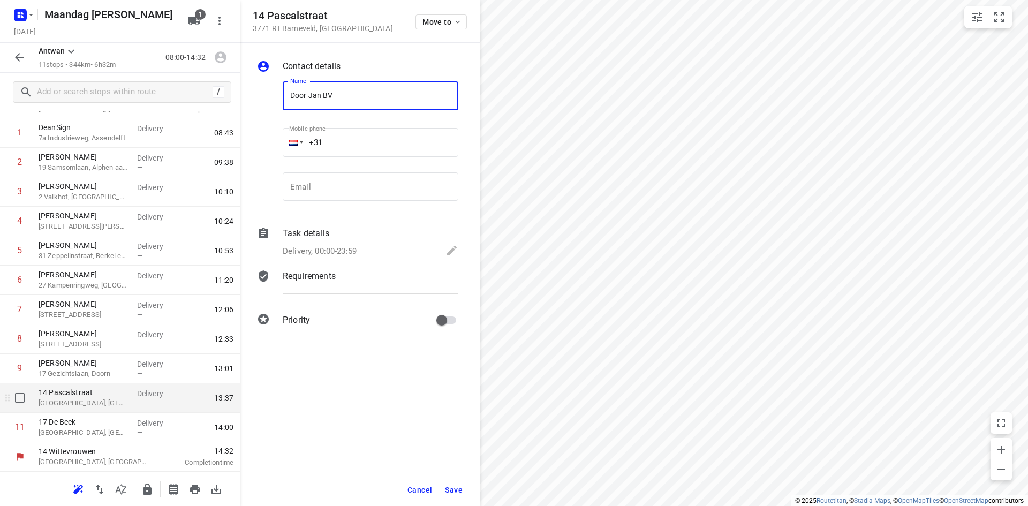
type input "Door Jan BV"
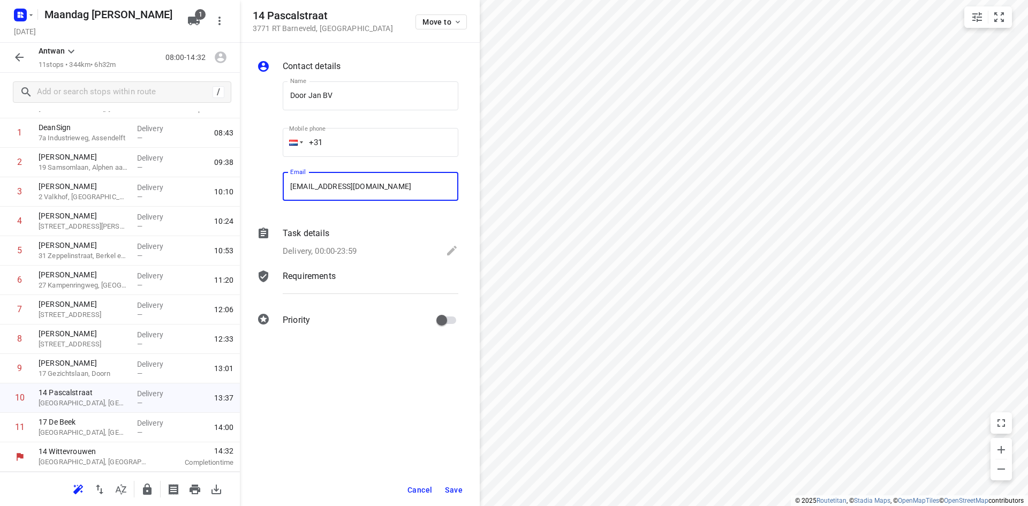
type input "info@schoutenbouwbedrijf.nl"
click at [460, 490] on span "Save" at bounding box center [454, 490] width 18 height 9
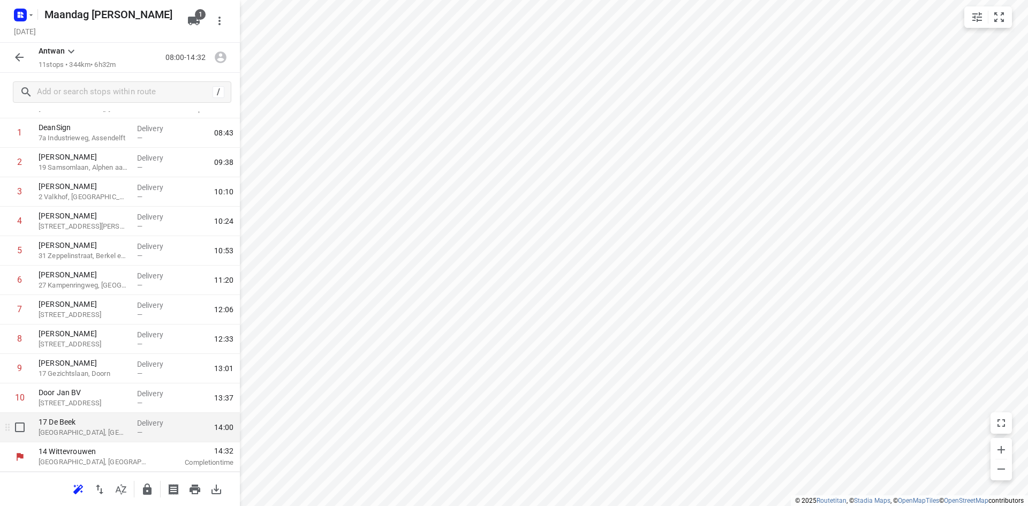
click at [91, 426] on p "17 De Beek" at bounding box center [84, 422] width 90 height 11
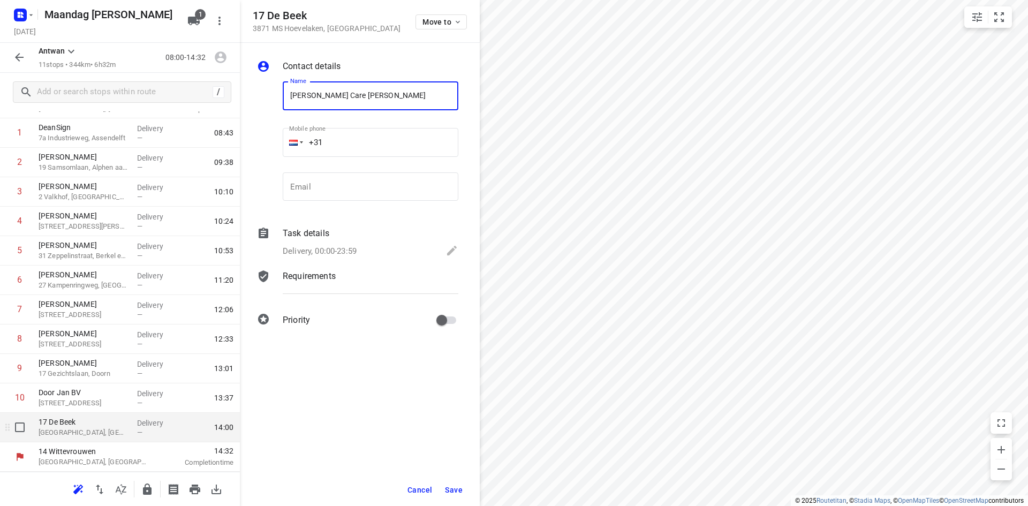
type input "Berg Care Eric Pluijmert"
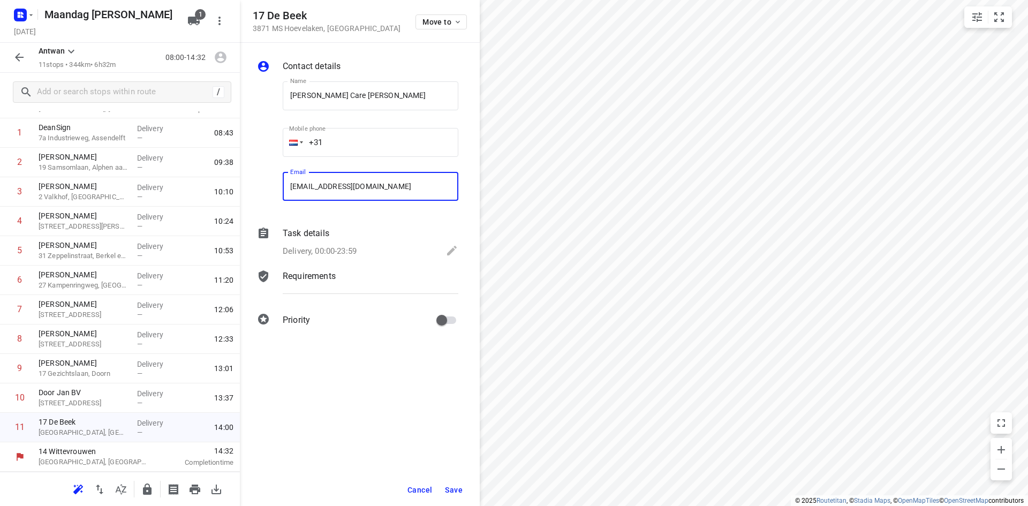
type input "h.pluijmert@gmail.com"
click at [456, 489] on span "Save" at bounding box center [454, 490] width 18 height 9
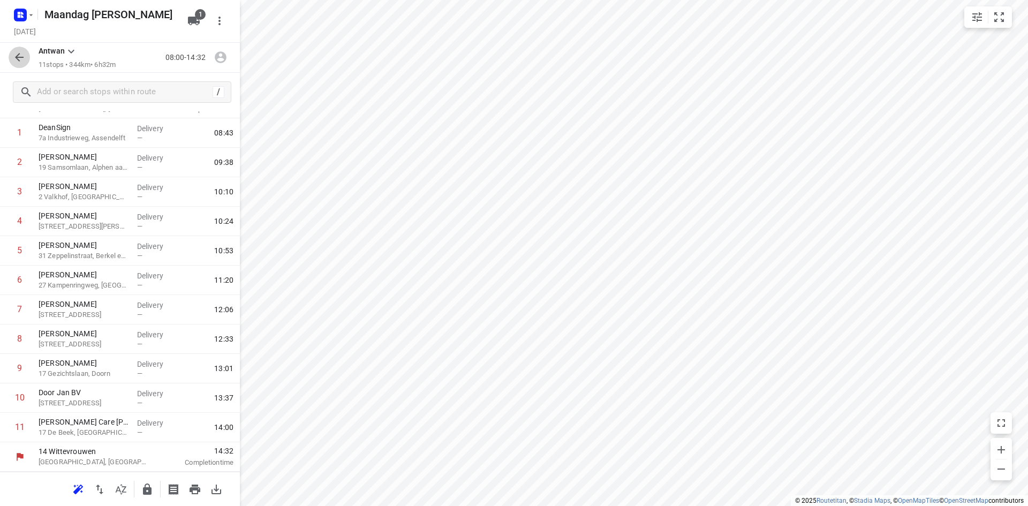
click at [28, 58] on button "button" at bounding box center [19, 57] width 21 height 21
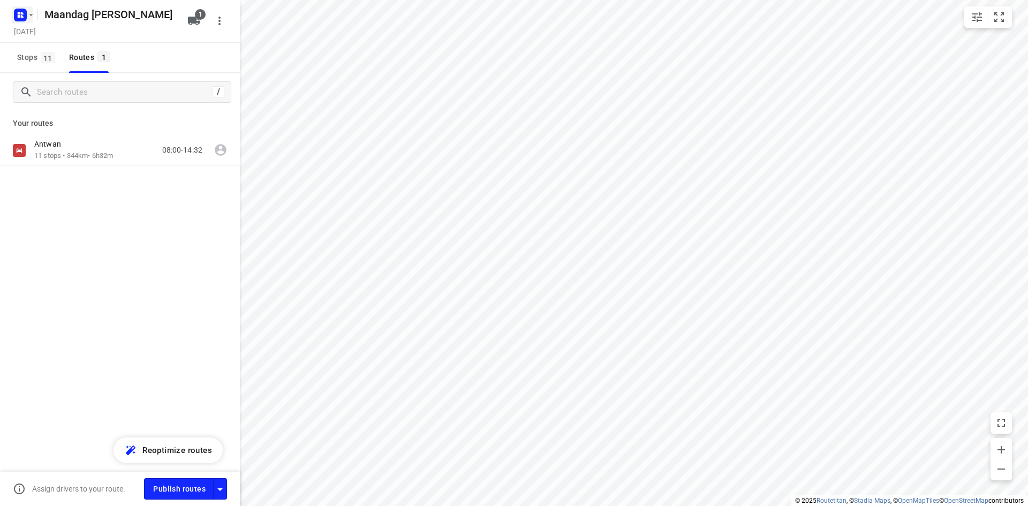
click at [29, 21] on button "button" at bounding box center [22, 14] width 21 height 17
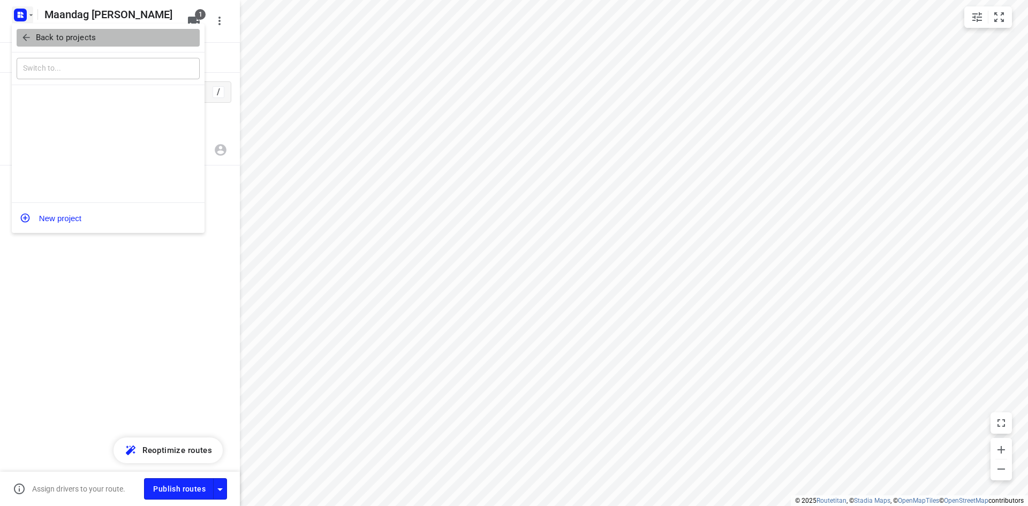
click at [41, 43] on p "Back to projects" at bounding box center [66, 38] width 60 height 12
